Goal: Navigation & Orientation: Find specific page/section

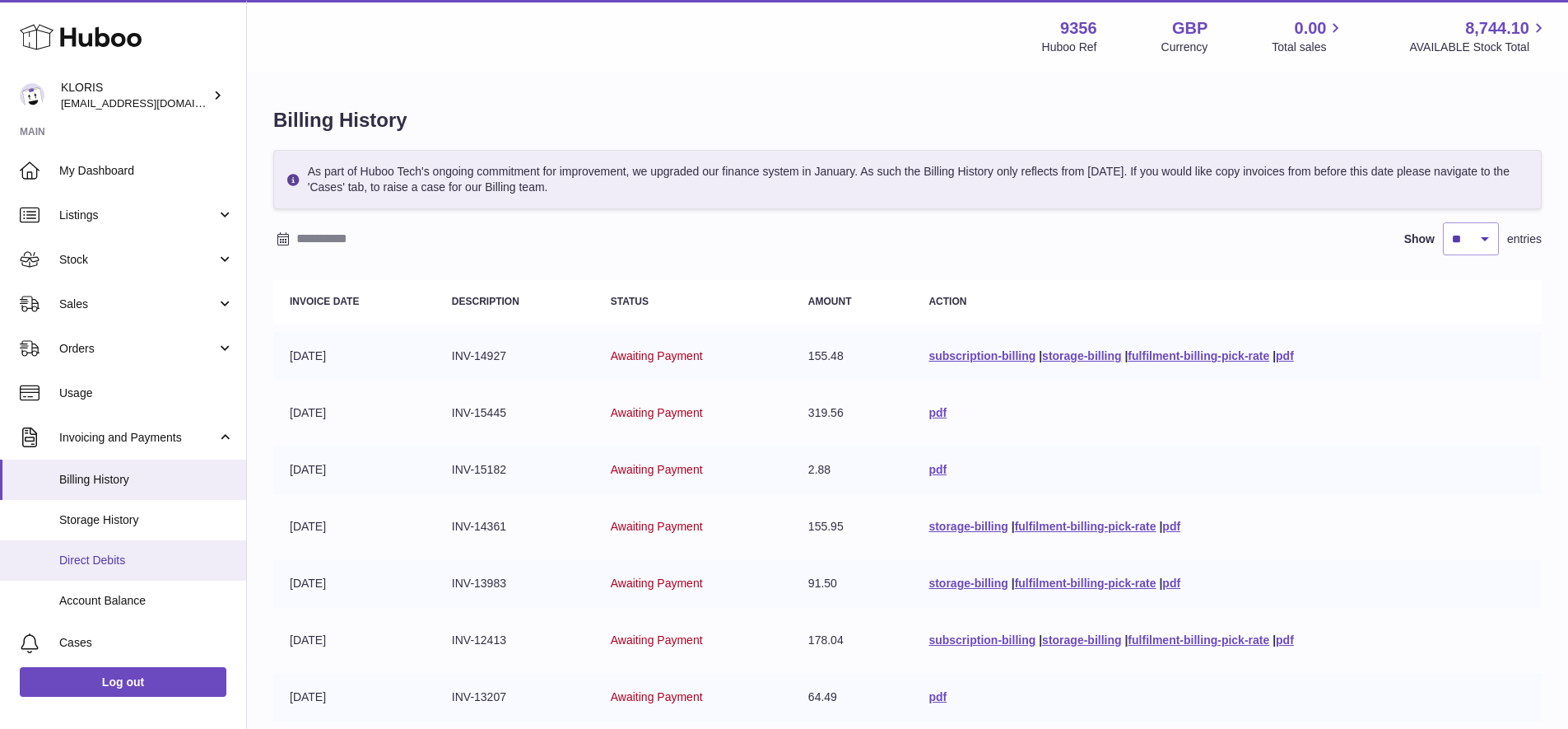
click at [115, 552] on span "Direct Debits" at bounding box center [147, 560] width 174 height 16
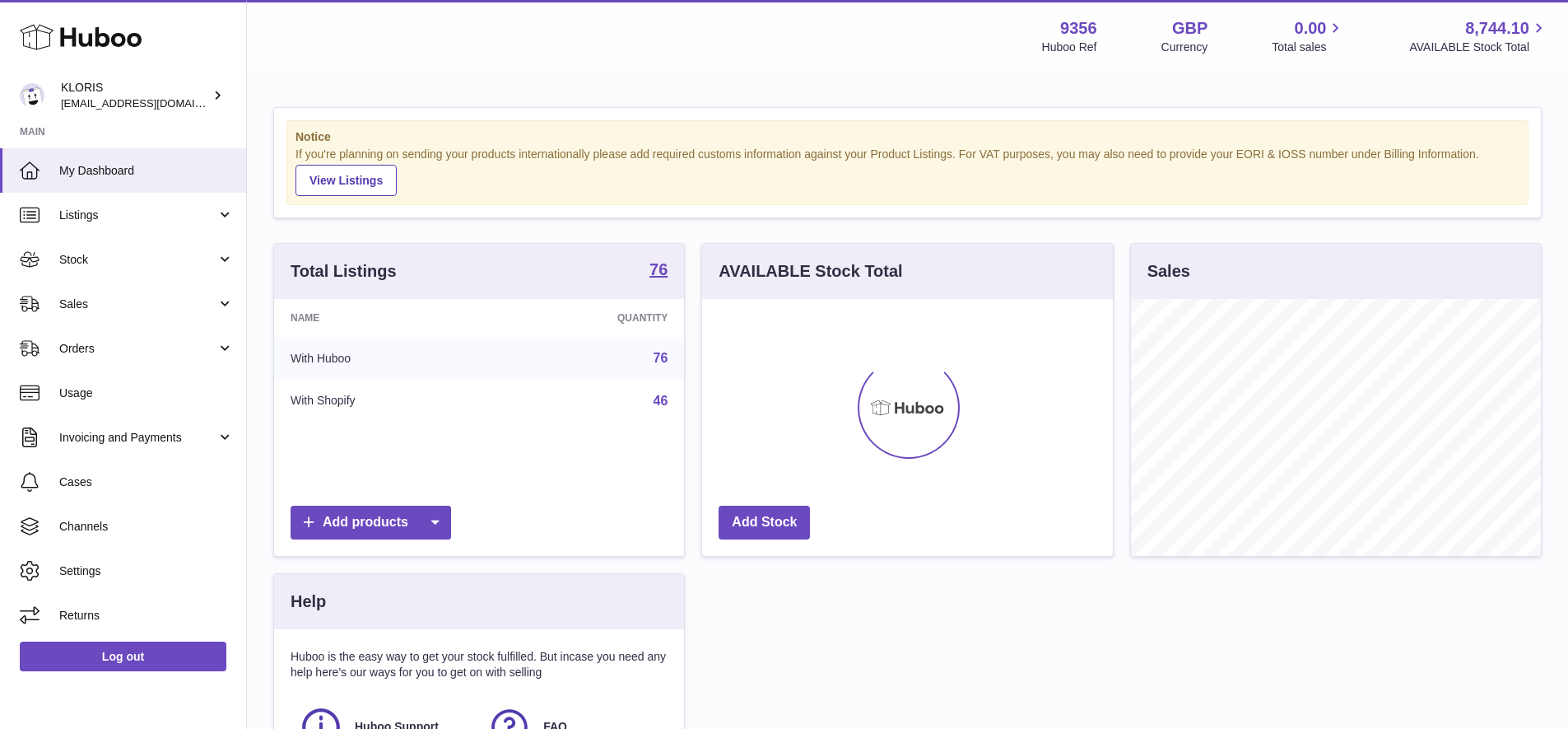
scroll to position [257, 411]
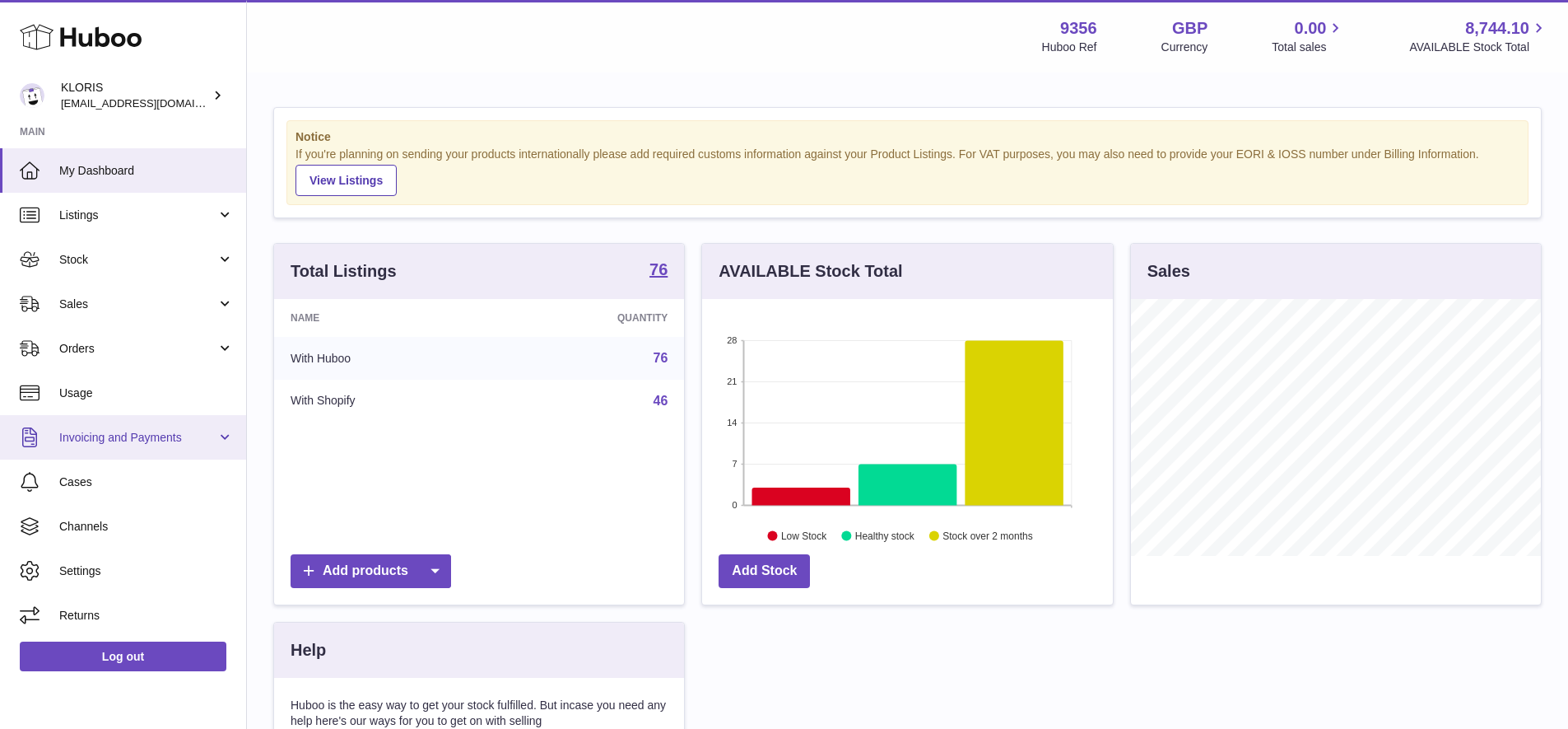
click at [131, 430] on span "Invoicing and Payments" at bounding box center [138, 437] width 157 height 16
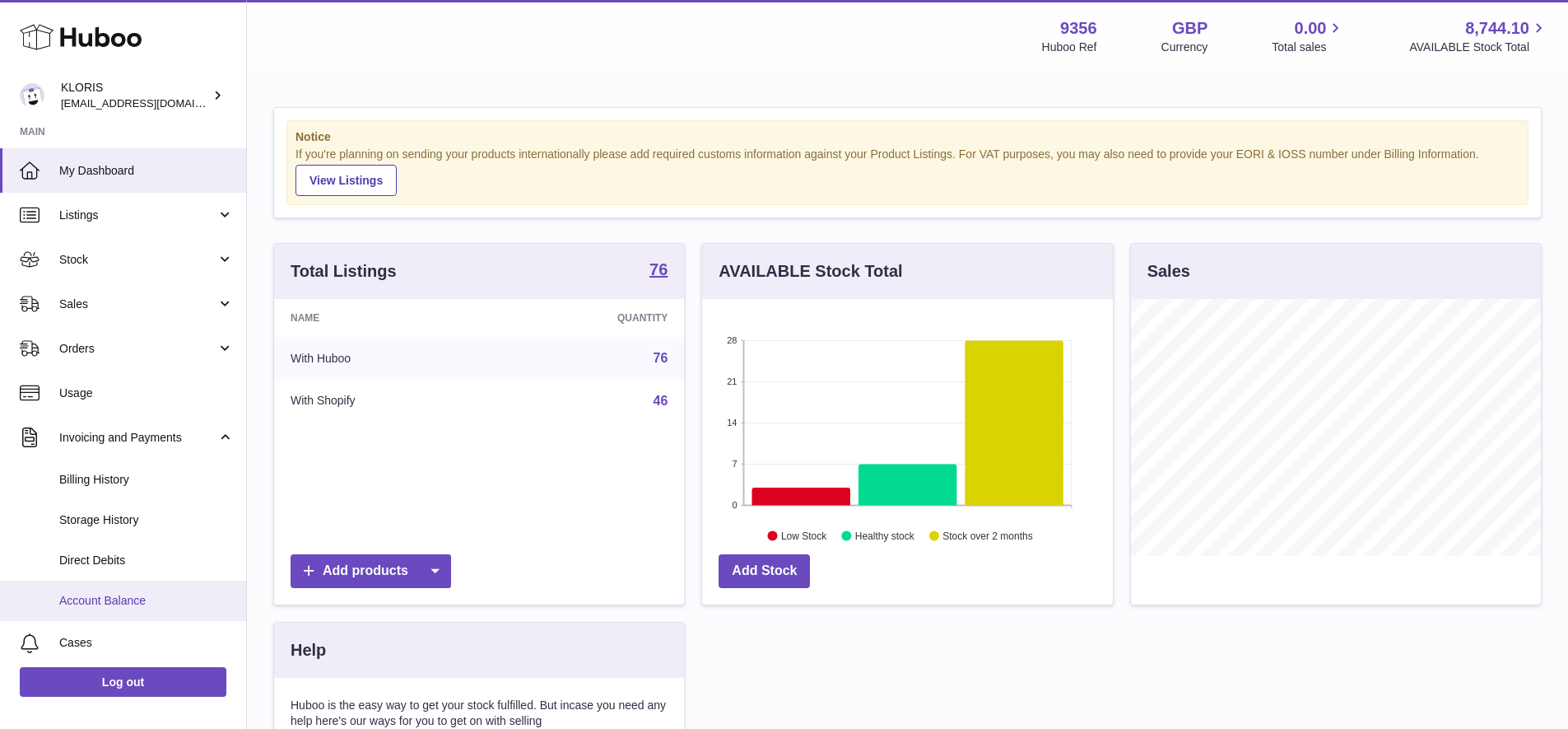
click at [121, 595] on span "Account Balance" at bounding box center [147, 600] width 174 height 16
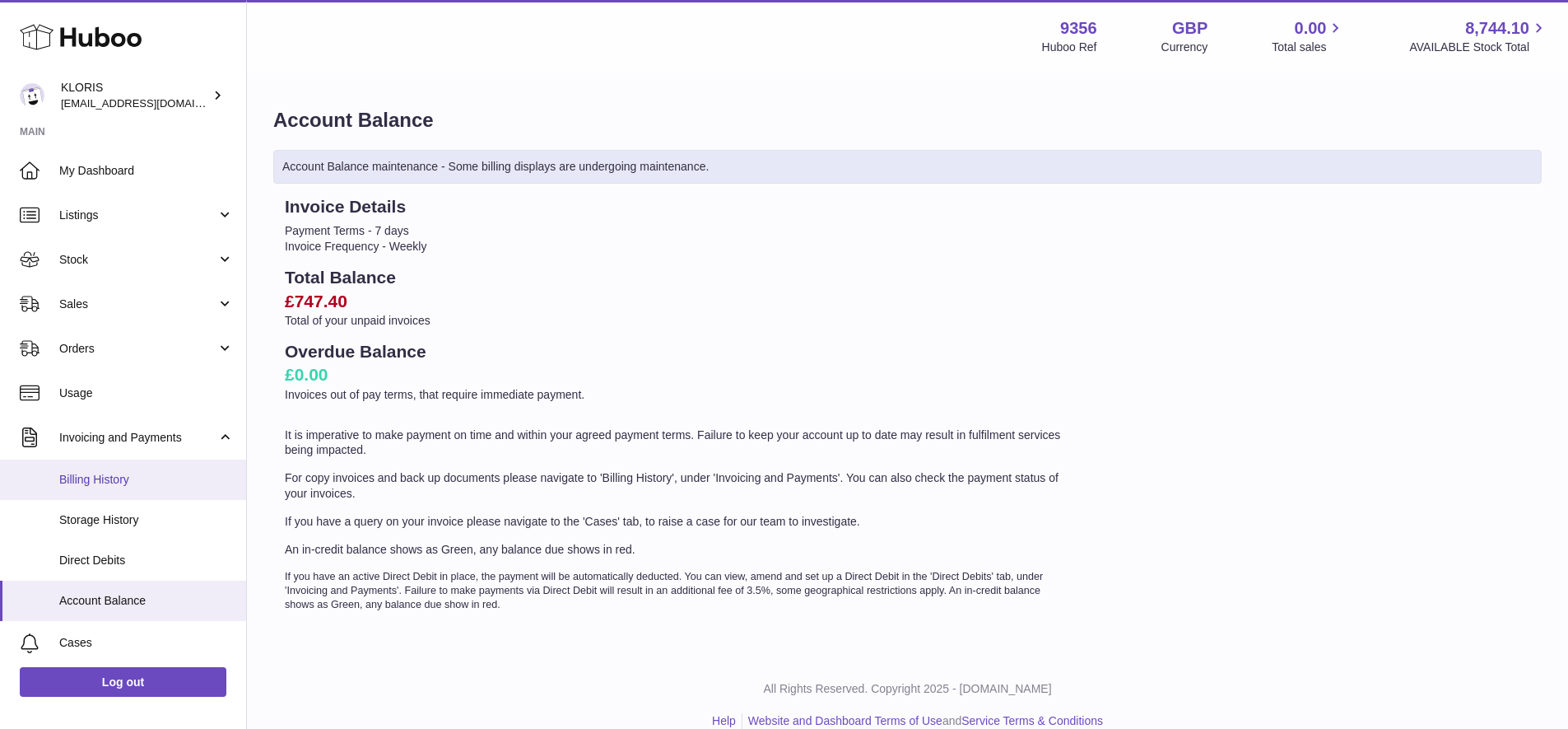
click at [107, 475] on span "Billing History" at bounding box center [147, 480] width 174 height 16
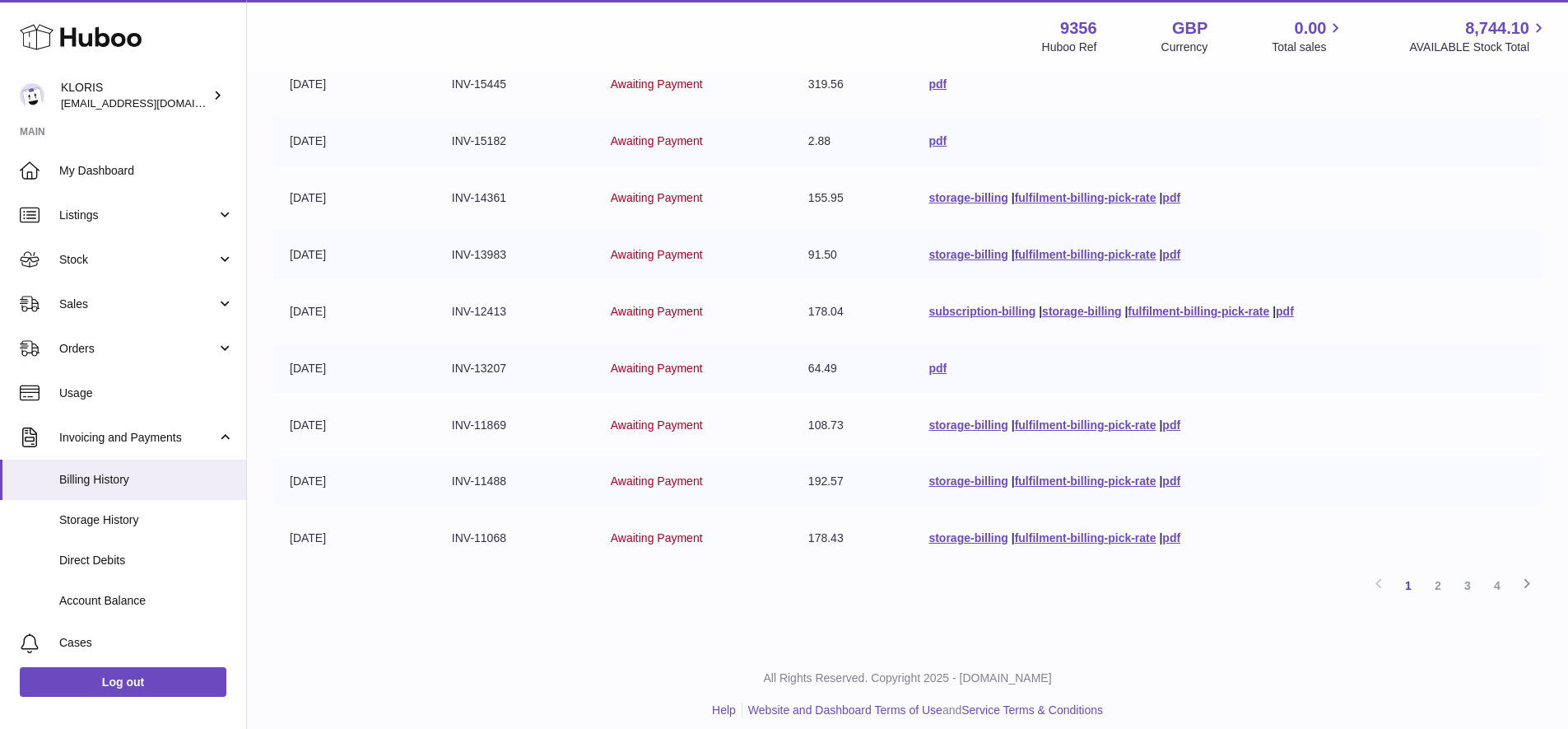
scroll to position [315, 0]
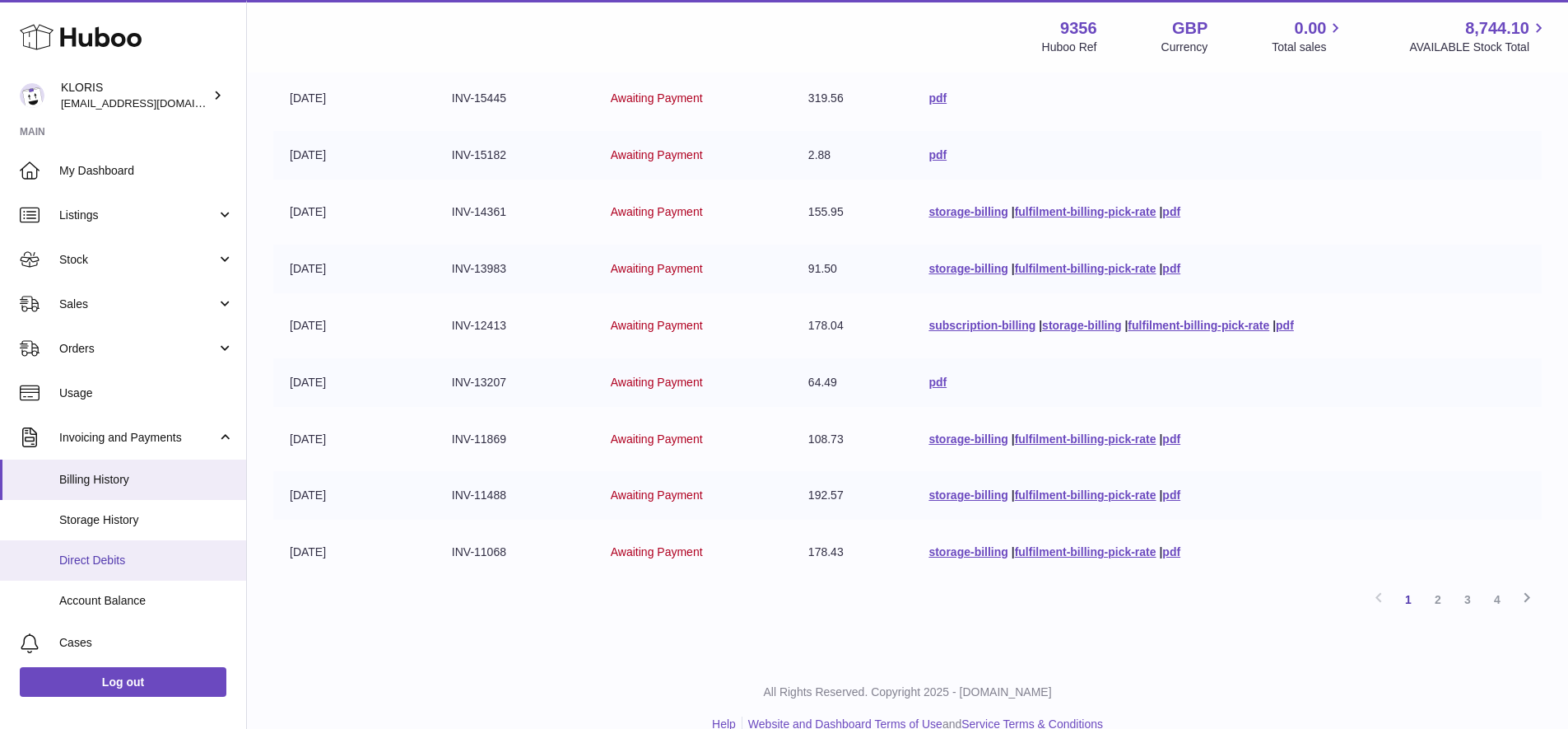
click at [95, 554] on span "Direct Debits" at bounding box center [147, 560] width 174 height 16
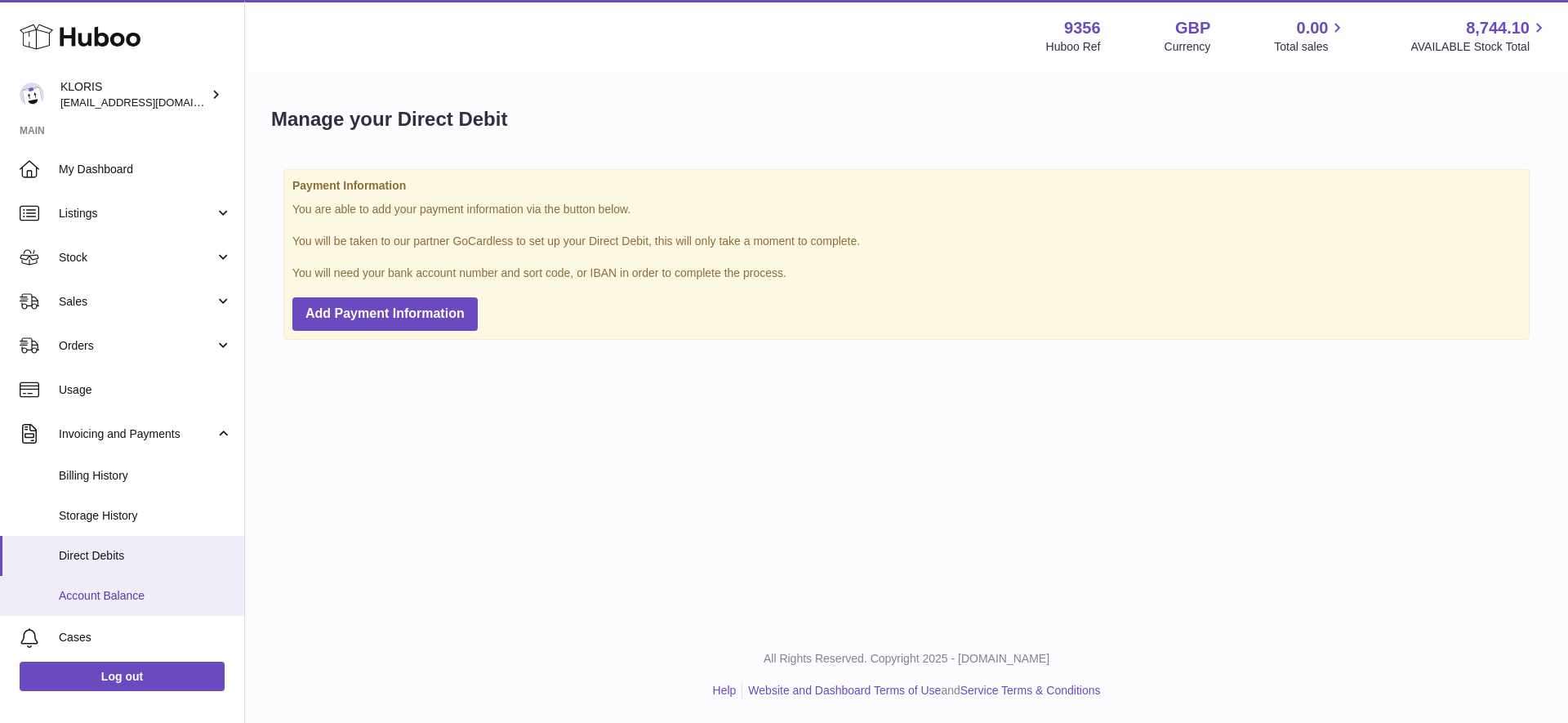
click at [95, 590] on span "Account Balance" at bounding box center [146, 596] width 173 height 15
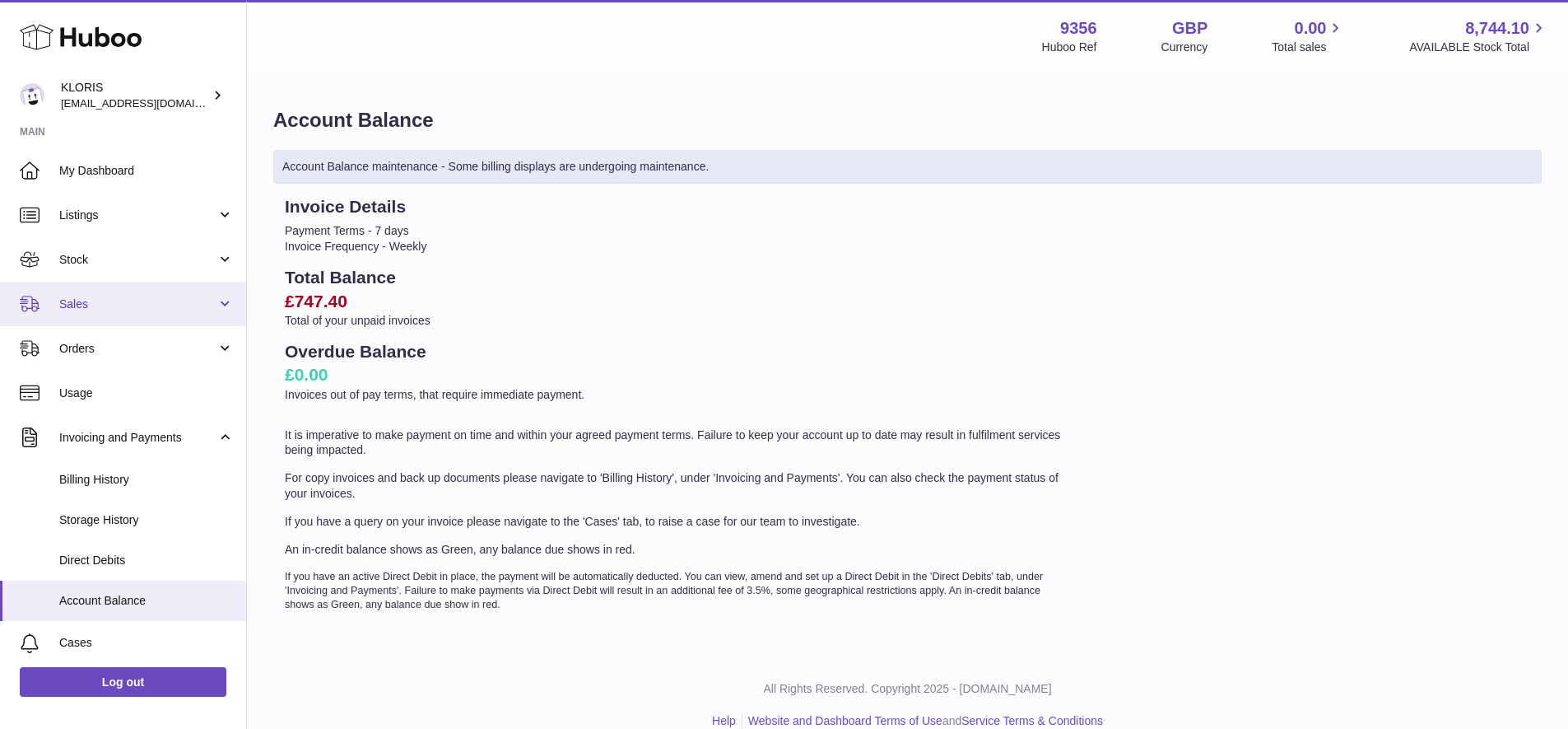
click at [91, 298] on span "Sales" at bounding box center [138, 305] width 157 height 16
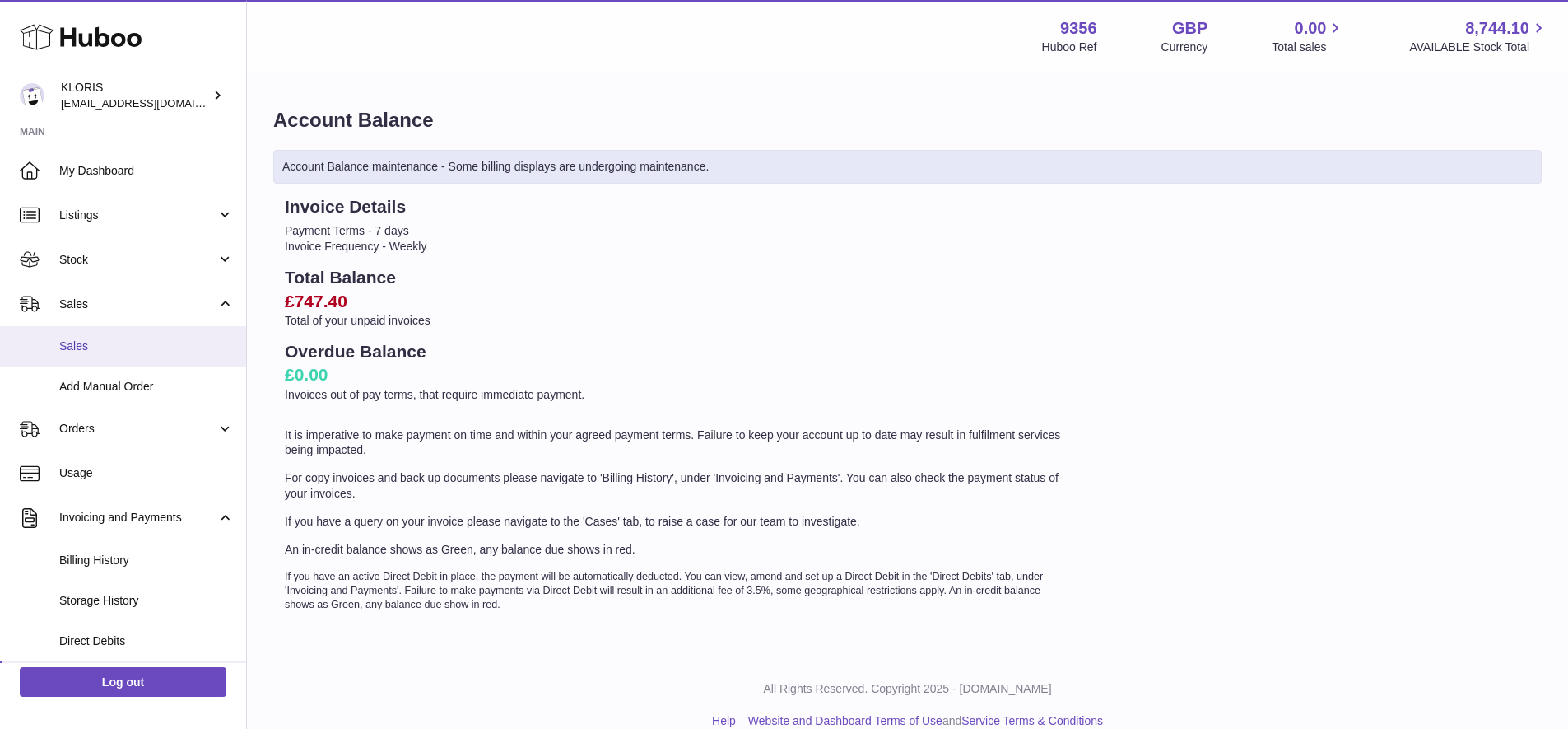
click at [83, 344] on span "Sales" at bounding box center [147, 346] width 174 height 16
